Goal: Task Accomplishment & Management: Use online tool/utility

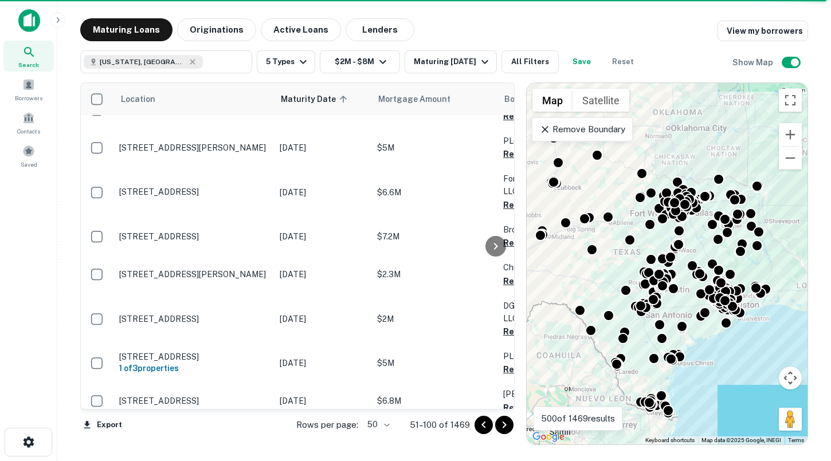
click at [506, 423] on icon "Go to next page" at bounding box center [504, 425] width 14 height 14
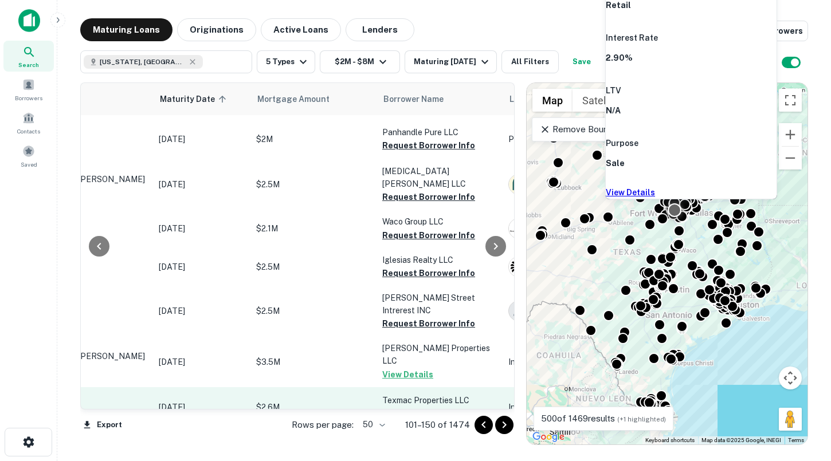
scroll to position [1650, 0]
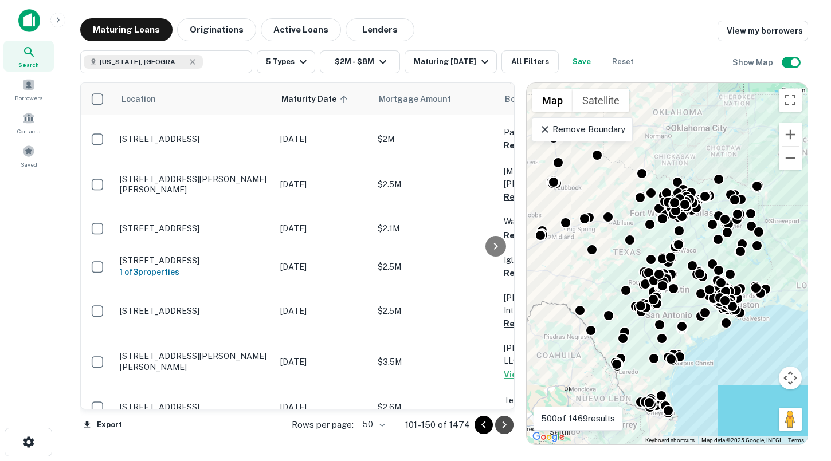
click at [499, 421] on icon "Go to next page" at bounding box center [504, 425] width 14 height 14
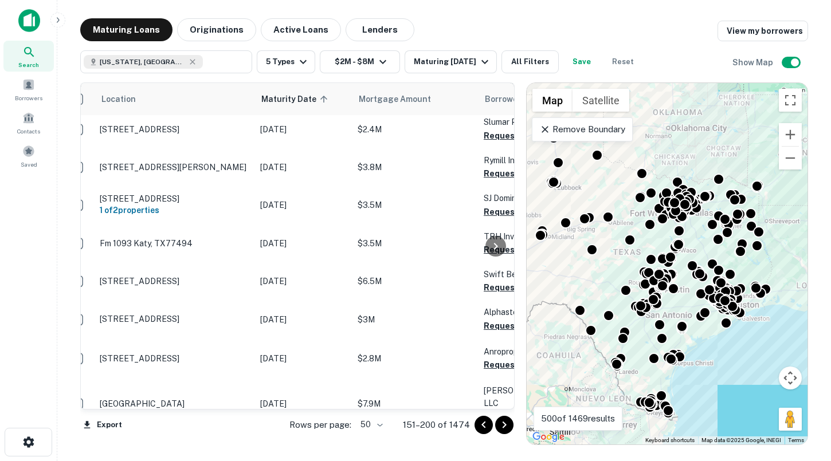
scroll to position [1711, 20]
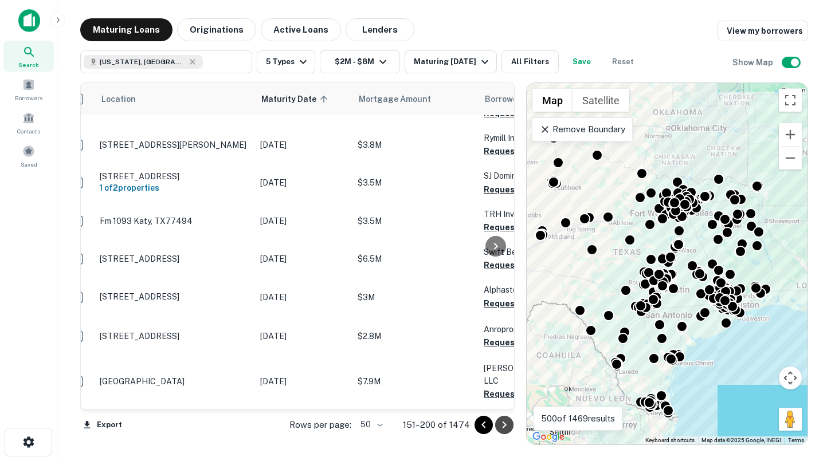
click at [502, 421] on icon "Go to next page" at bounding box center [504, 425] width 14 height 14
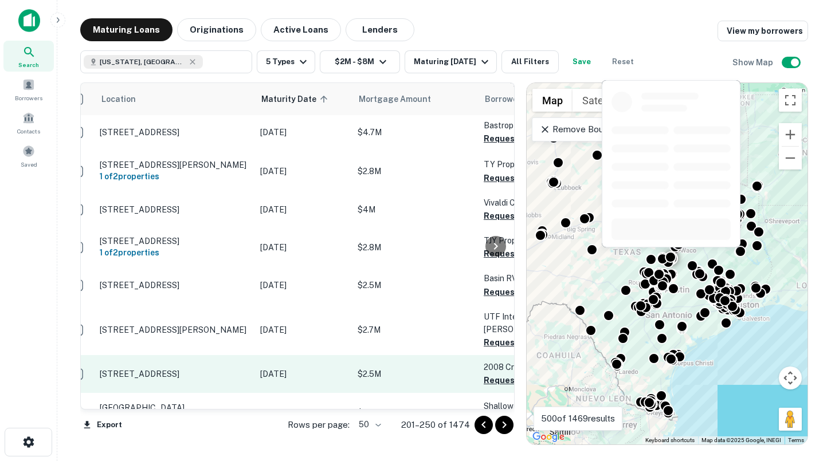
scroll to position [1723, 20]
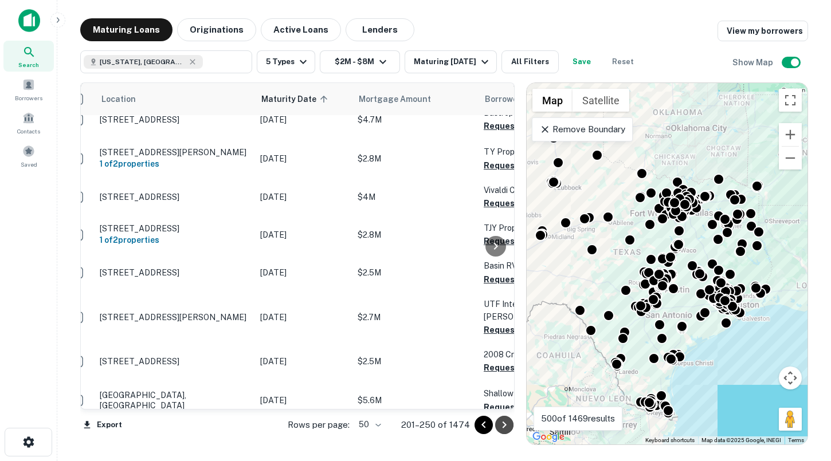
click at [508, 425] on icon "Go to next page" at bounding box center [504, 425] width 14 height 14
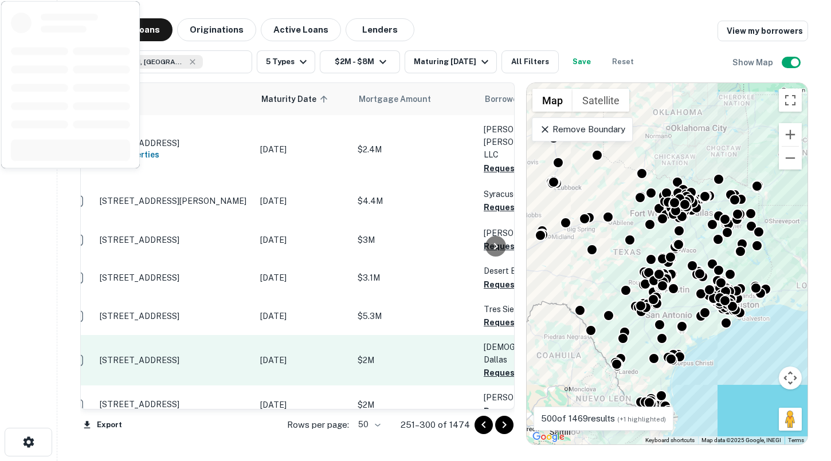
scroll to position [1772, 20]
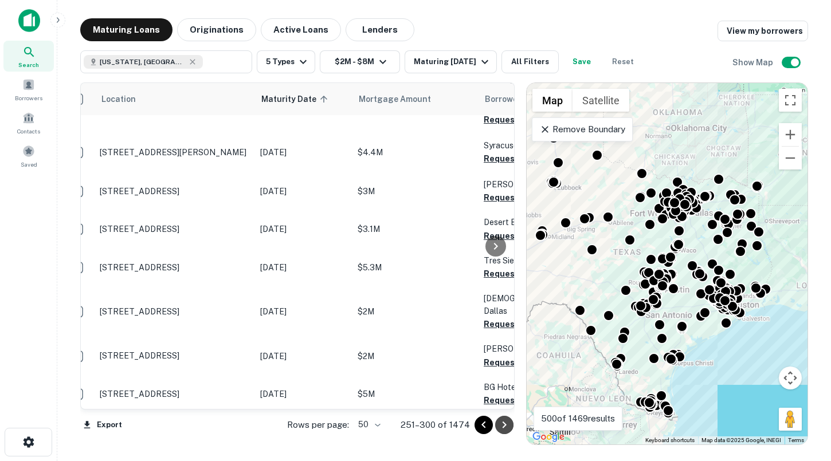
click at [508, 422] on icon "Go to next page" at bounding box center [504, 425] width 14 height 14
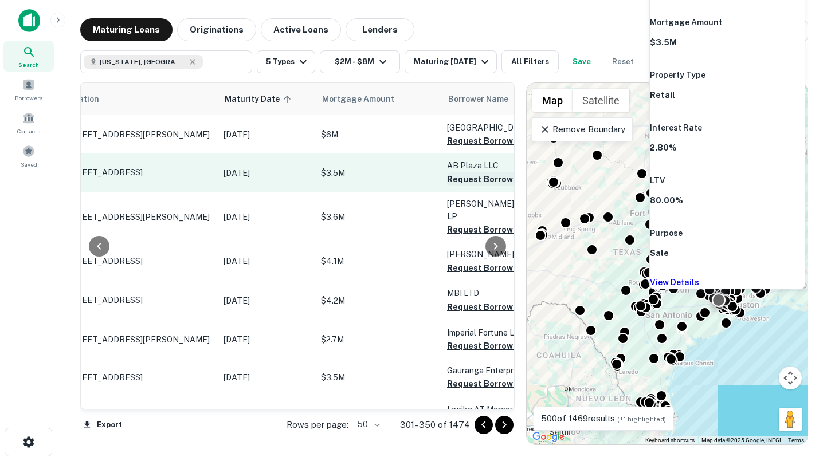
scroll to position [354, 93]
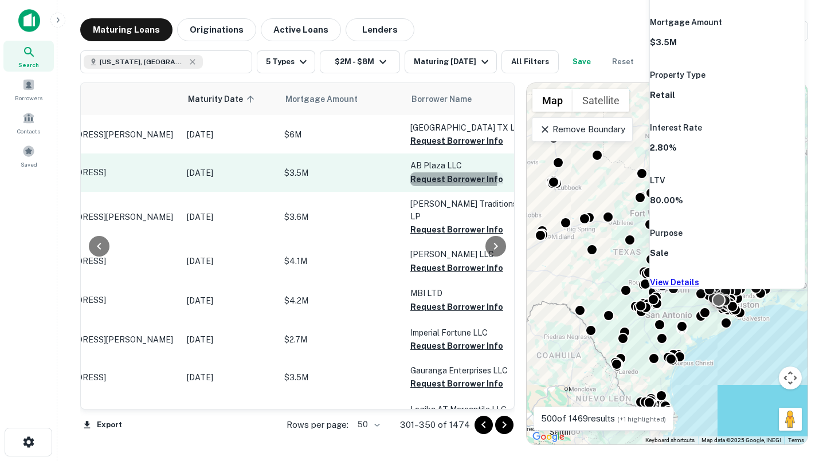
click at [429, 186] on button "Request Borrower Info" at bounding box center [456, 179] width 93 height 14
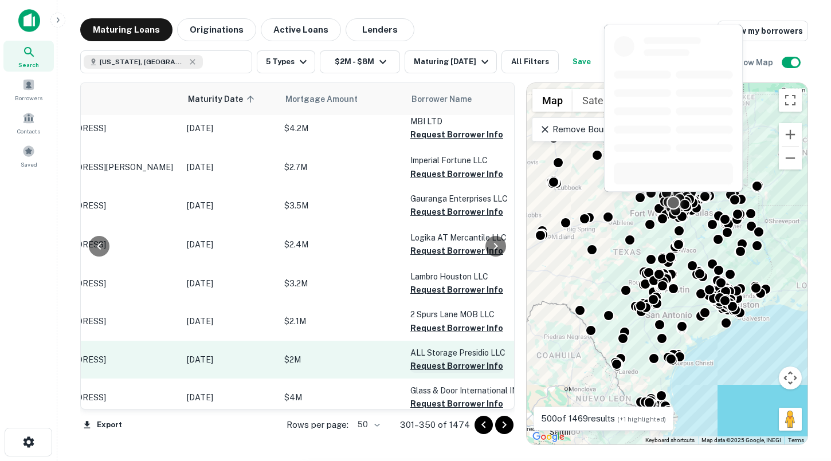
scroll to position [579, 93]
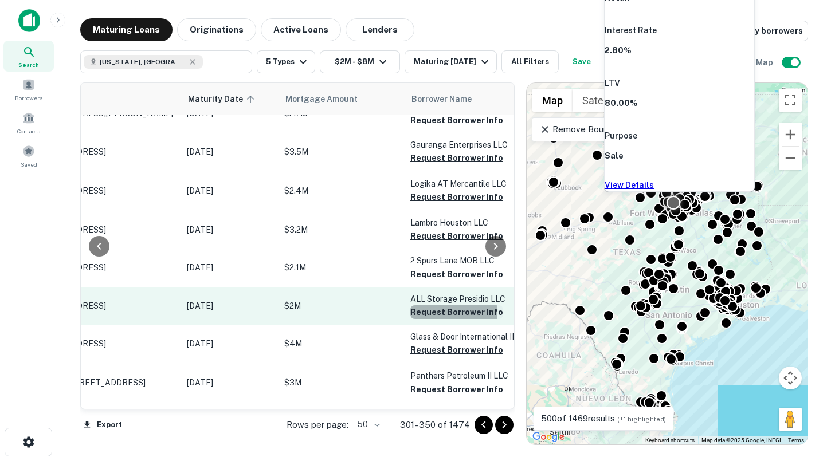
click at [435, 316] on button "Request Borrower Info" at bounding box center [456, 312] width 93 height 14
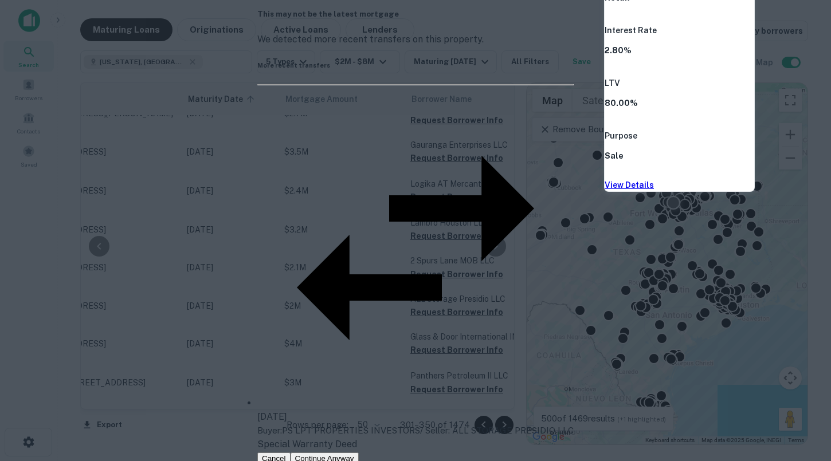
click at [290, 453] on button "Cancel" at bounding box center [273, 459] width 33 height 12
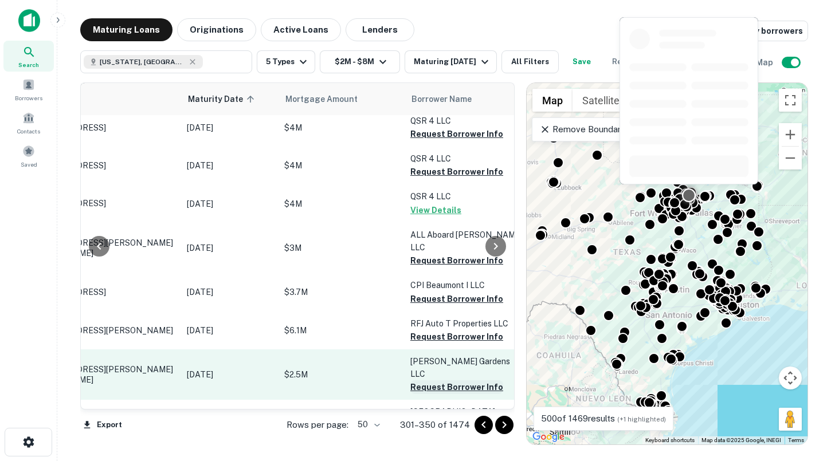
scroll to position [1168, 93]
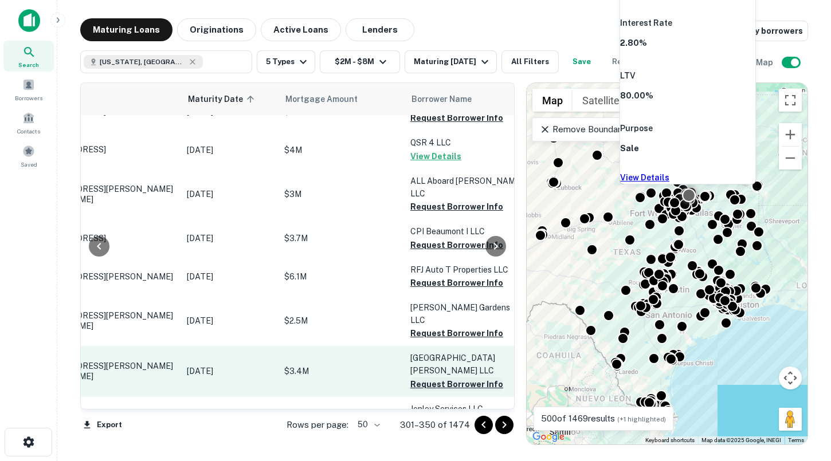
click at [449, 378] on button "Request Borrower Info" at bounding box center [456, 385] width 93 height 14
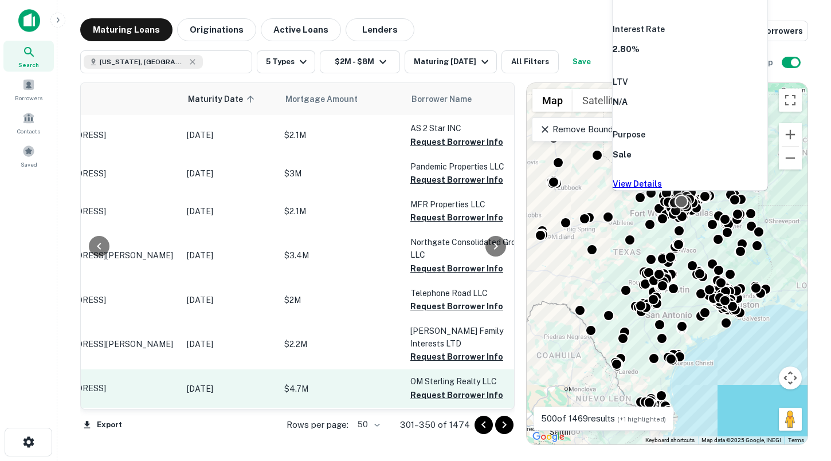
scroll to position [1694, 93]
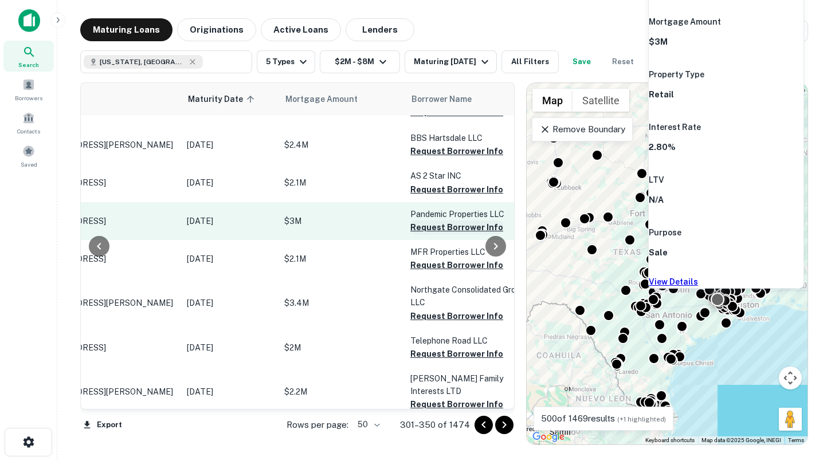
scroll to position [1603, 93]
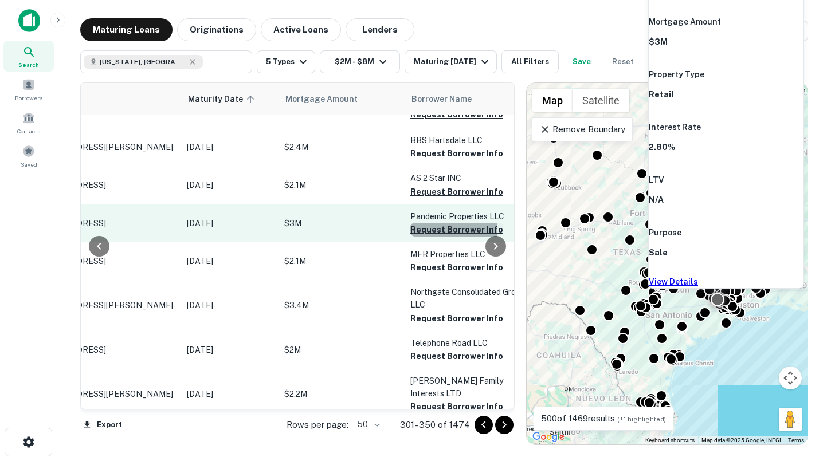
click at [434, 223] on button "Request Borrower Info" at bounding box center [456, 230] width 93 height 14
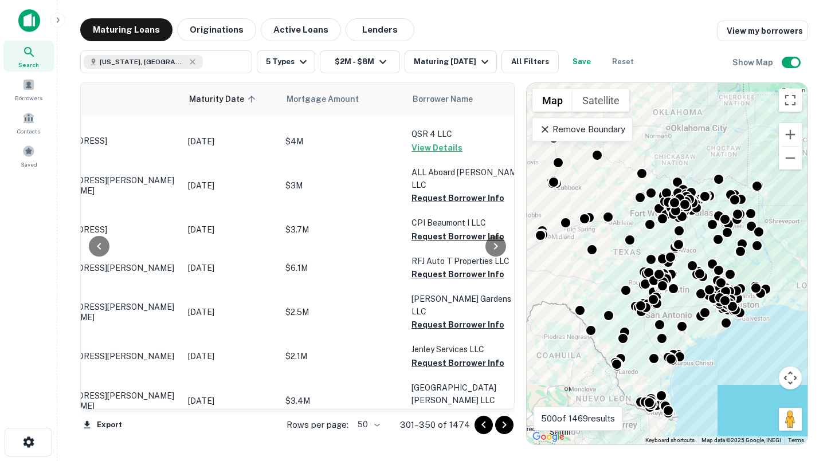
scroll to position [1694, 92]
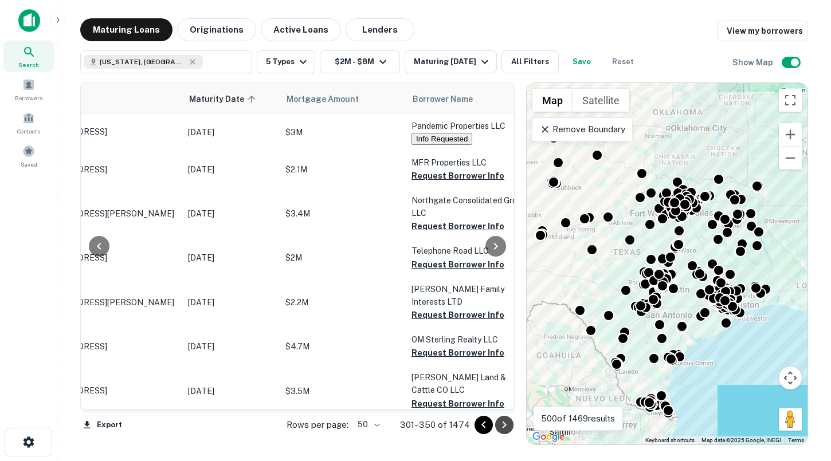
click at [502, 420] on icon "Go to next page" at bounding box center [504, 425] width 14 height 14
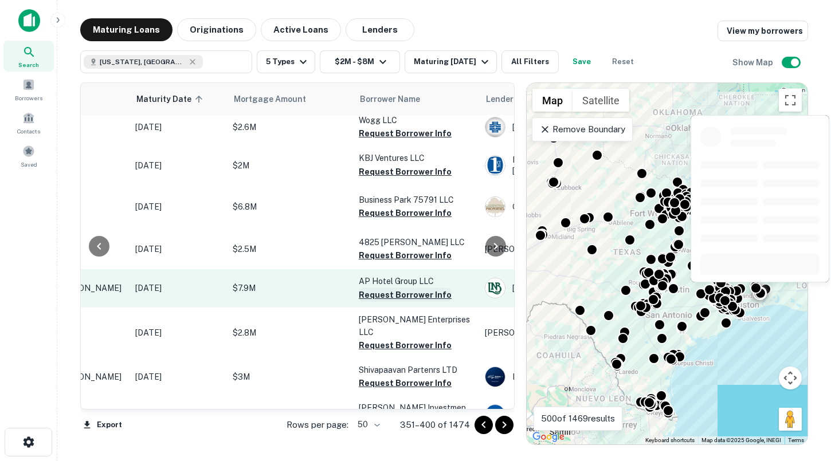
scroll to position [43, 145]
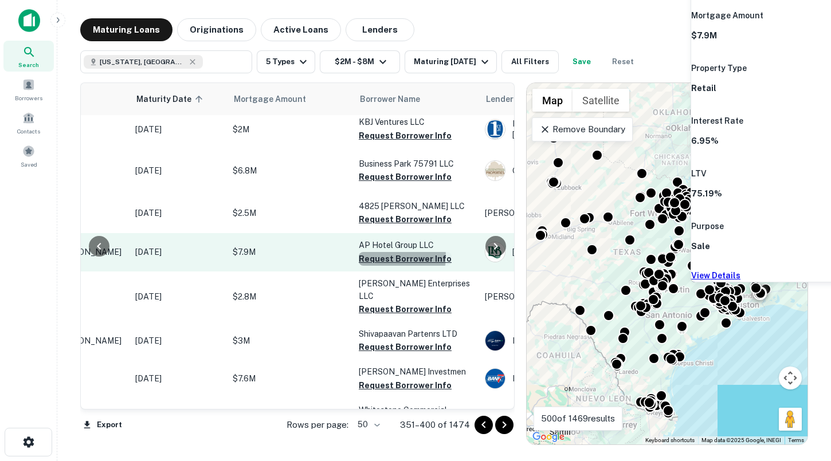
click at [394, 252] on button "Request Borrower Info" at bounding box center [405, 259] width 93 height 14
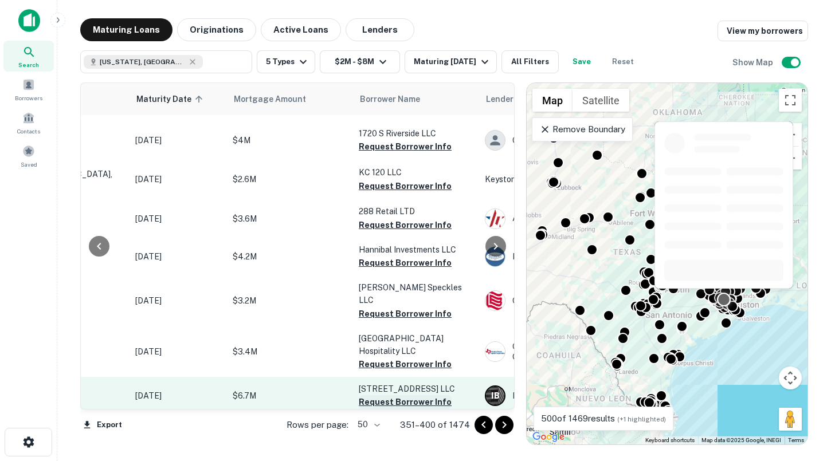
scroll to position [432, 145]
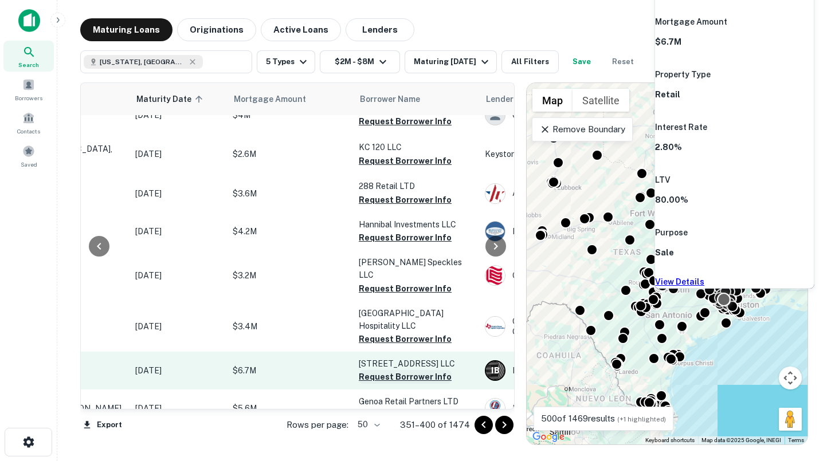
click at [382, 370] on button "Request Borrower Info" at bounding box center [405, 377] width 93 height 14
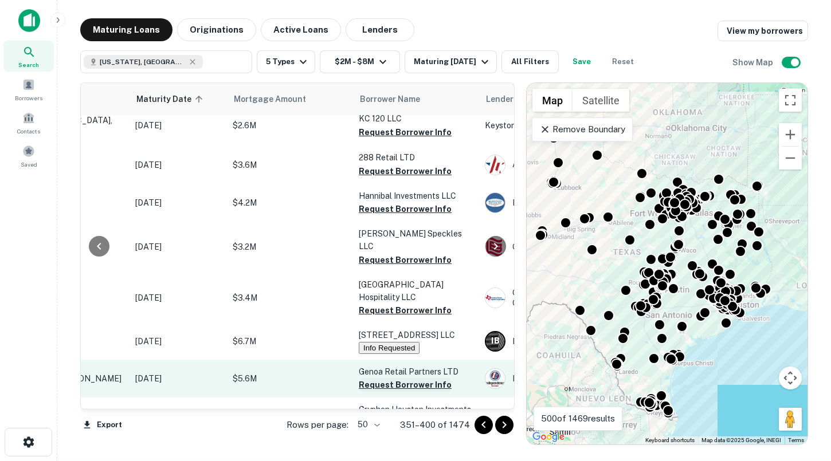
scroll to position [498, 145]
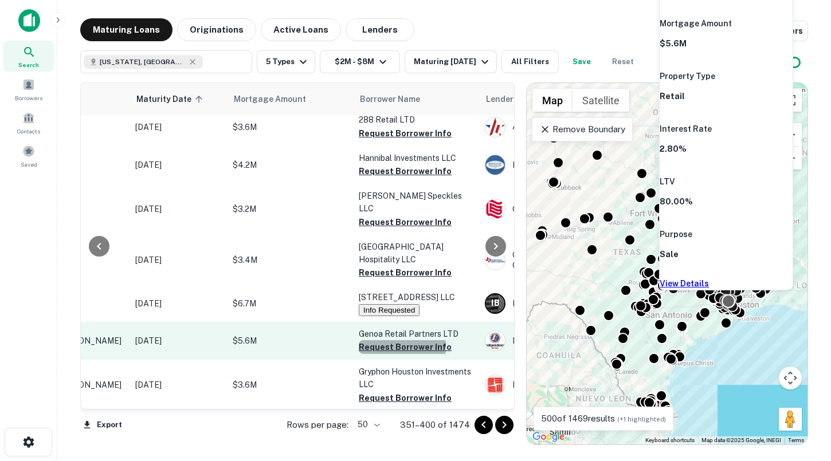
click at [387, 340] on button "Request Borrower Info" at bounding box center [405, 347] width 93 height 14
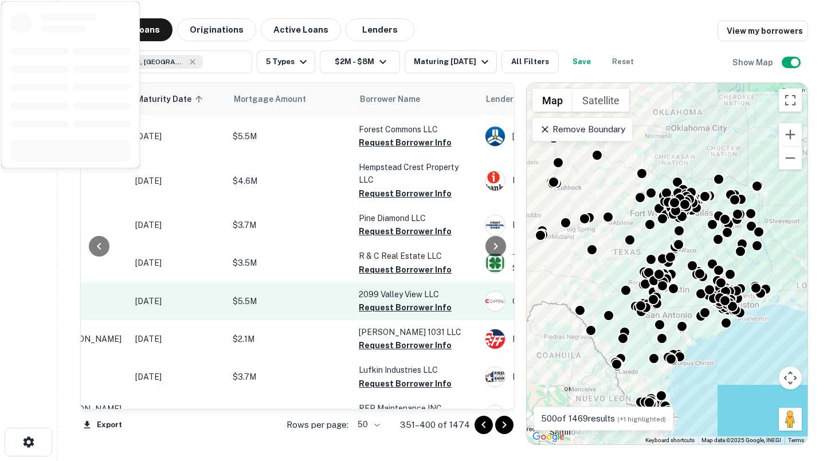
scroll to position [1604, 145]
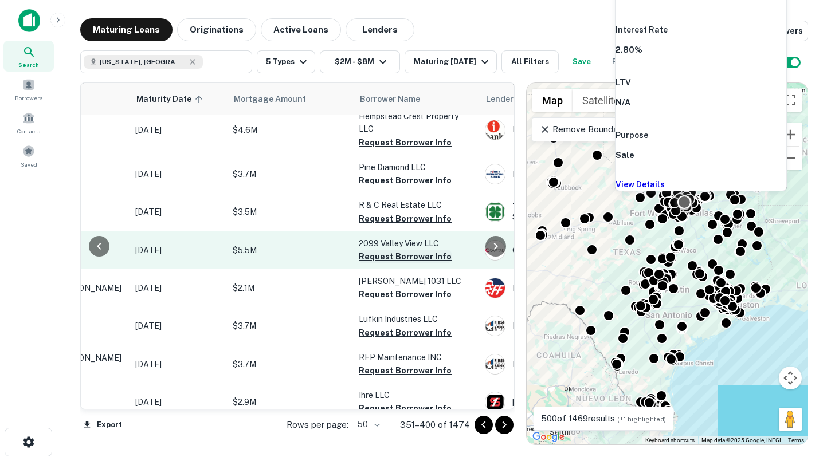
click at [405, 250] on button "Request Borrower Info" at bounding box center [405, 257] width 93 height 14
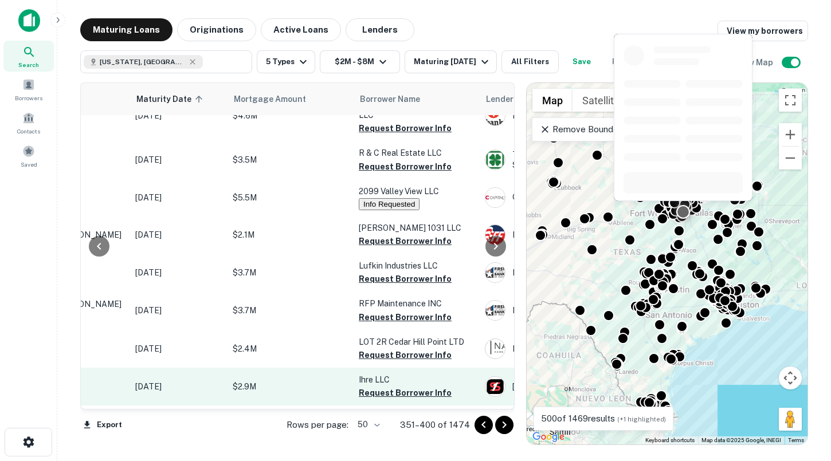
scroll to position [1704, 145]
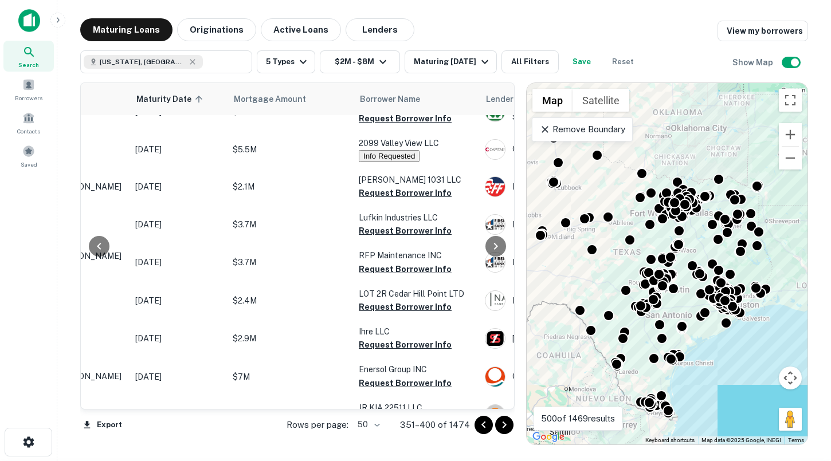
click at [502, 425] on icon "Go to next page" at bounding box center [504, 425] width 14 height 14
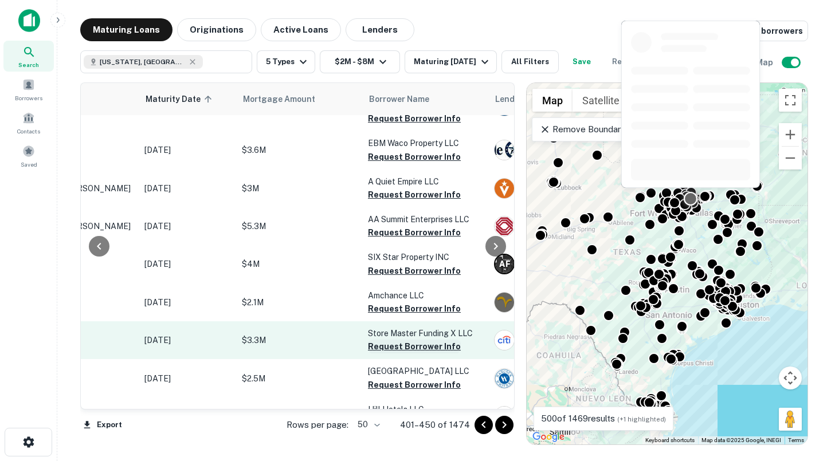
scroll to position [890, 136]
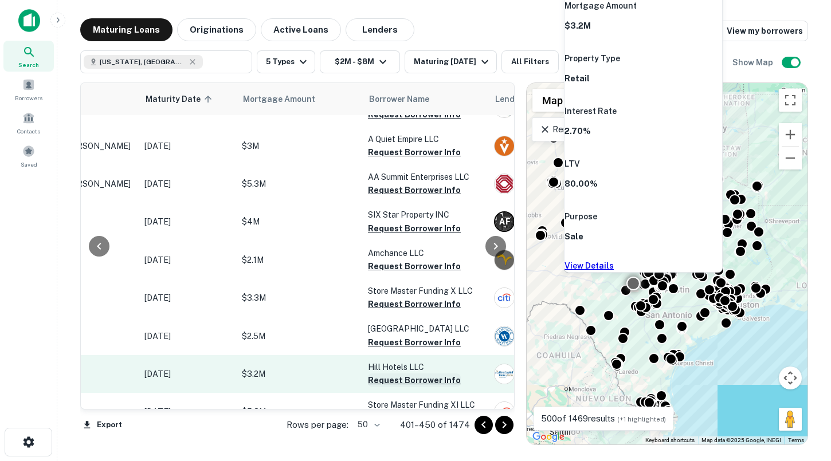
click at [405, 374] on button "Request Borrower Info" at bounding box center [414, 381] width 93 height 14
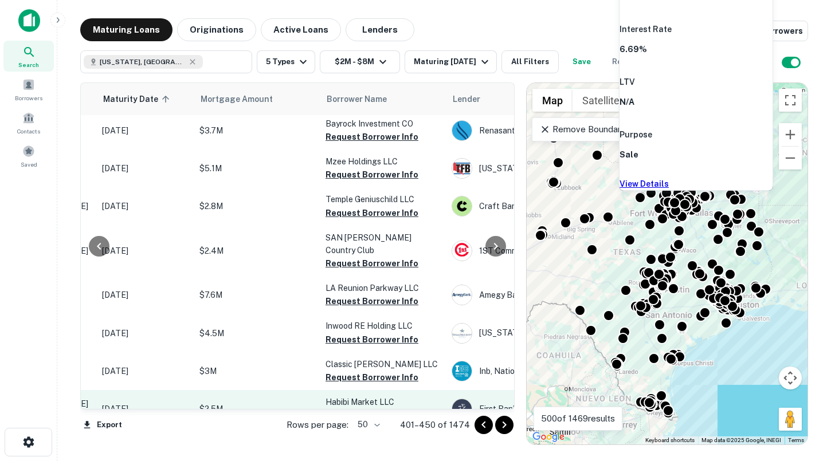
scroll to position [1628, 143]
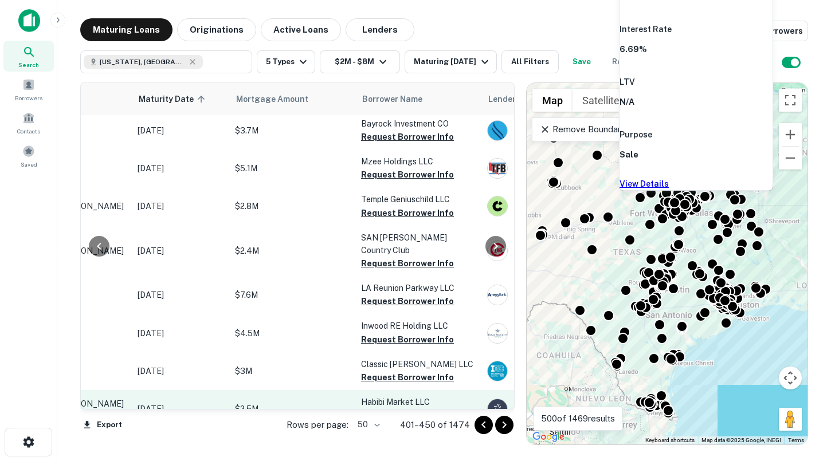
click at [396, 409] on button "Request Borrower Info" at bounding box center [407, 416] width 93 height 14
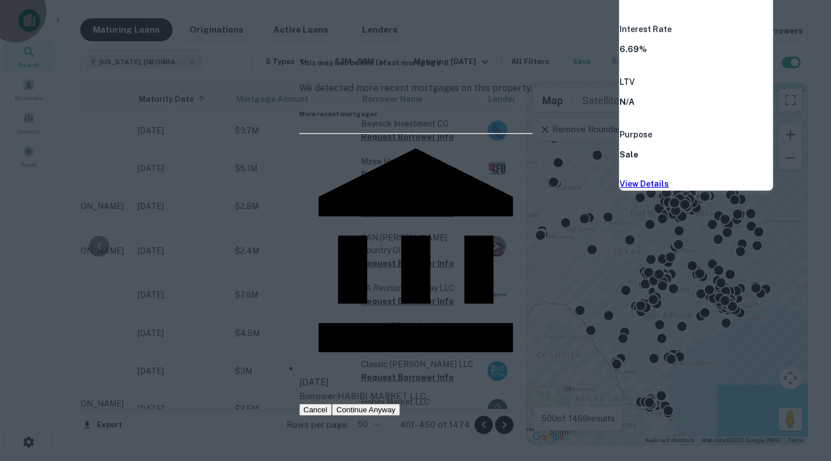
click at [332, 404] on button "Cancel" at bounding box center [315, 410] width 33 height 12
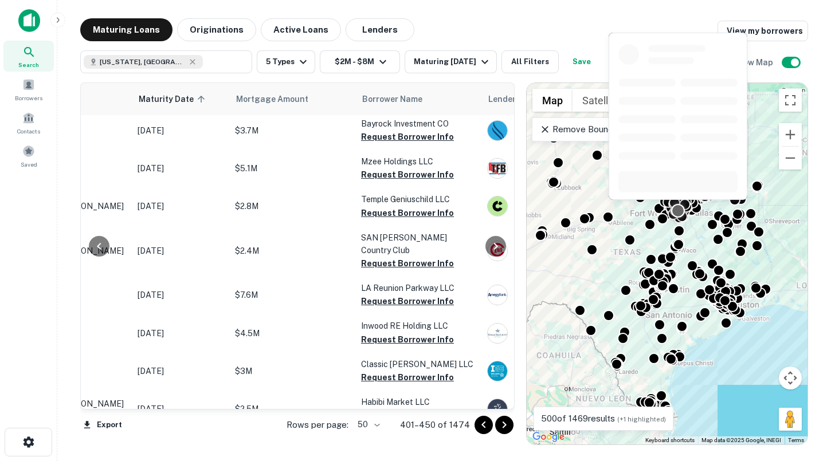
scroll to position [1669, 143]
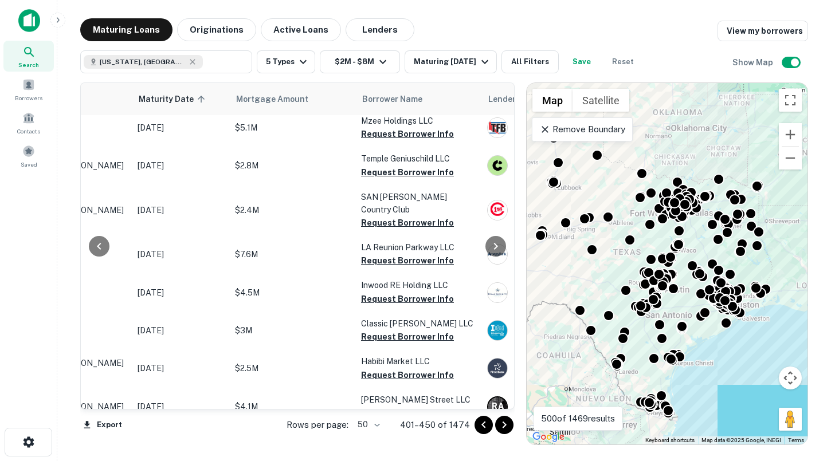
click at [507, 426] on icon "Go to next page" at bounding box center [504, 425] width 14 height 14
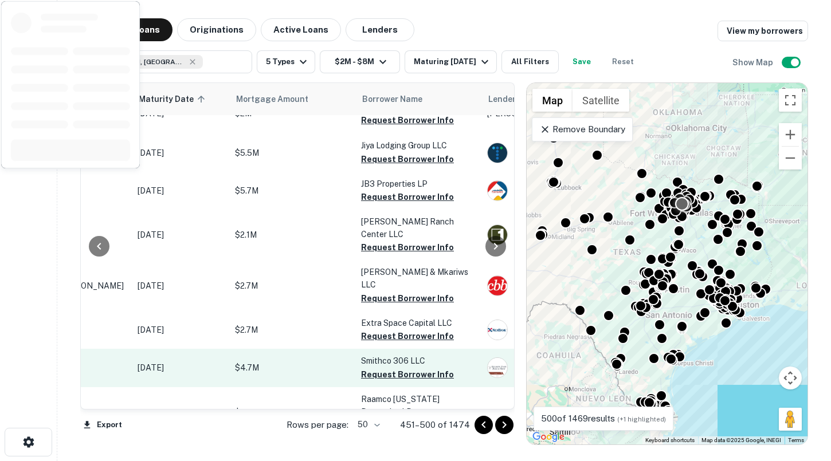
scroll to position [1736, 143]
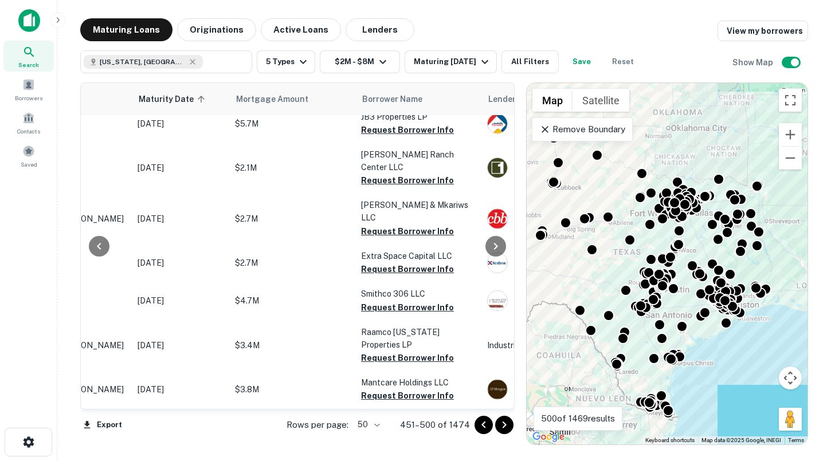
click at [503, 426] on icon "Go to next page" at bounding box center [504, 425] width 14 height 14
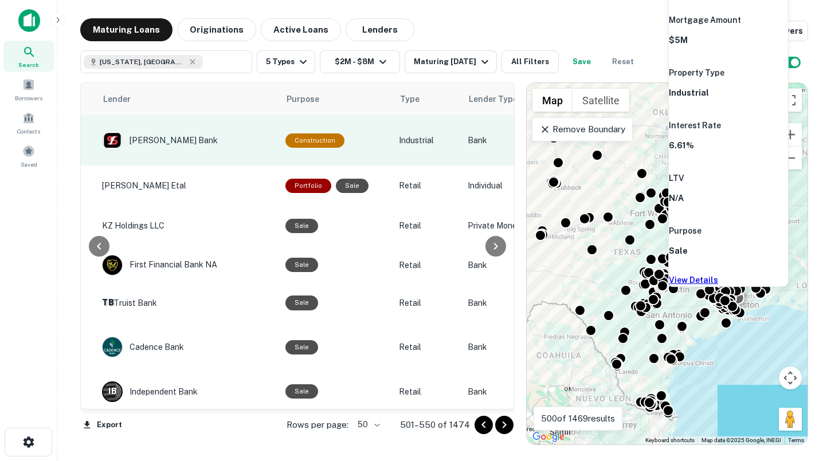
scroll to position [0, 219]
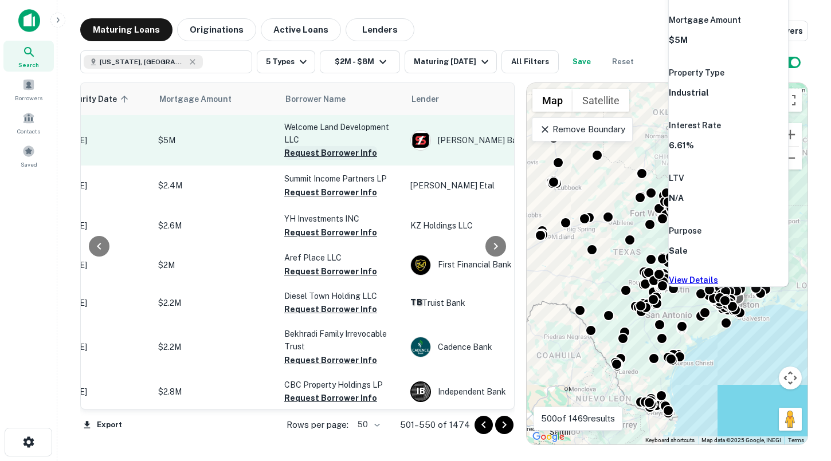
click at [338, 151] on button "Request Borrower Info" at bounding box center [330, 153] width 93 height 14
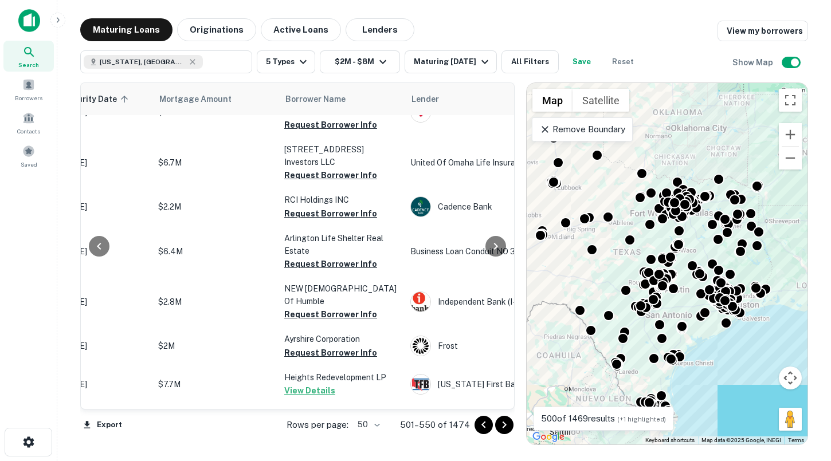
scroll to position [1014, 219]
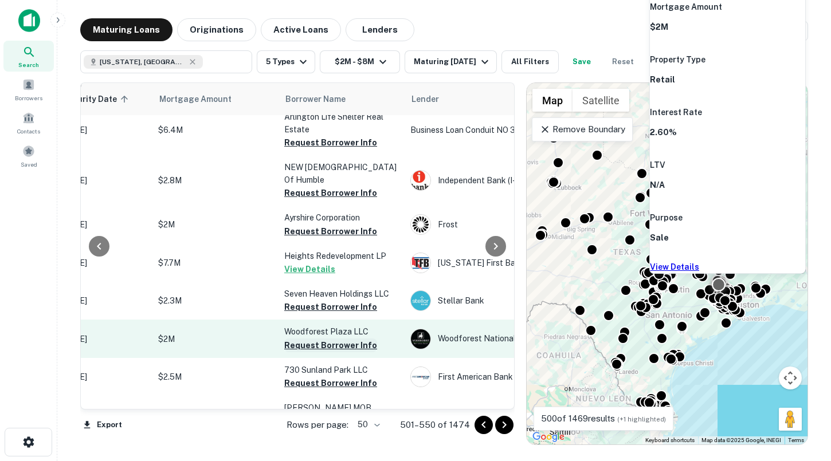
click at [343, 339] on button "Request Borrower Info" at bounding box center [330, 346] width 93 height 14
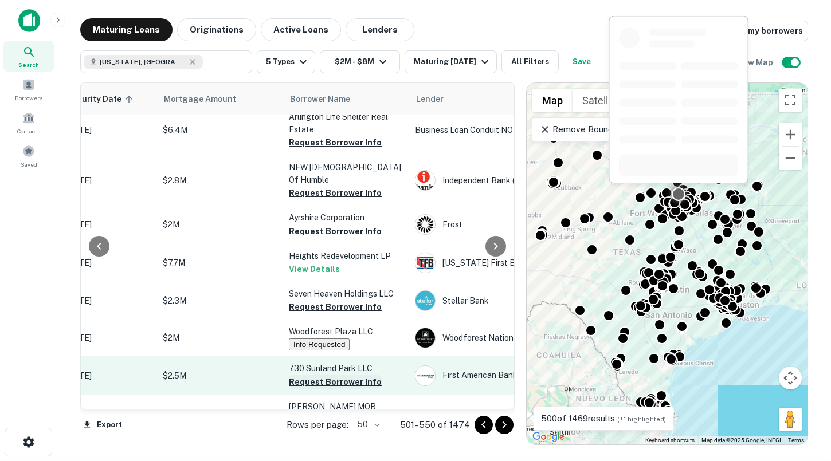
scroll to position [1076, 215]
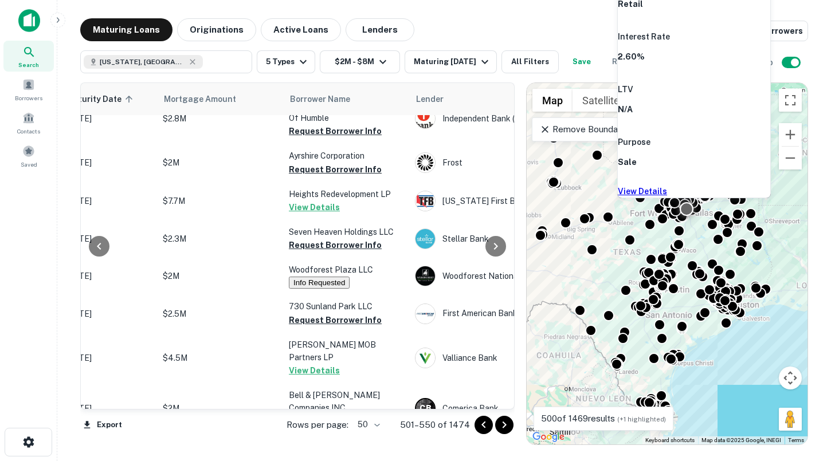
click at [344, 453] on button "Request Borrower Info" at bounding box center [335, 460] width 93 height 14
